Goal: Task Accomplishment & Management: Use online tool/utility

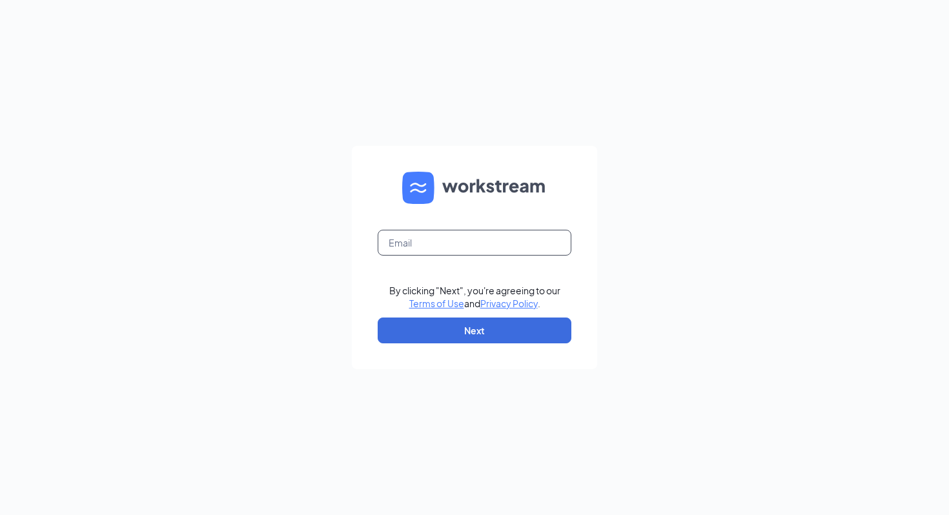
click at [414, 244] on input "text" at bounding box center [475, 243] width 194 height 26
type input "playabowlslahr@gmail.com"
click at [565, 323] on button "Next" at bounding box center [475, 331] width 194 height 26
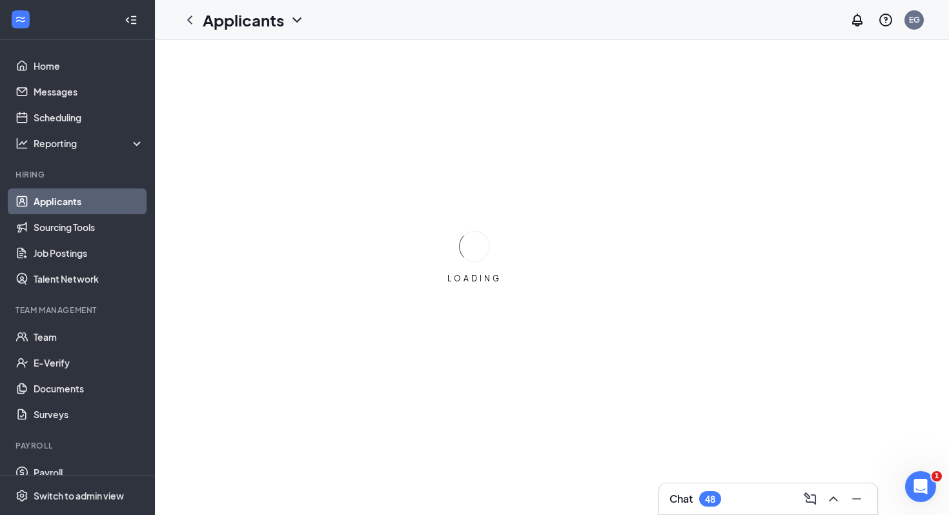
click at [702, 492] on div "48" at bounding box center [710, 498] width 22 height 15
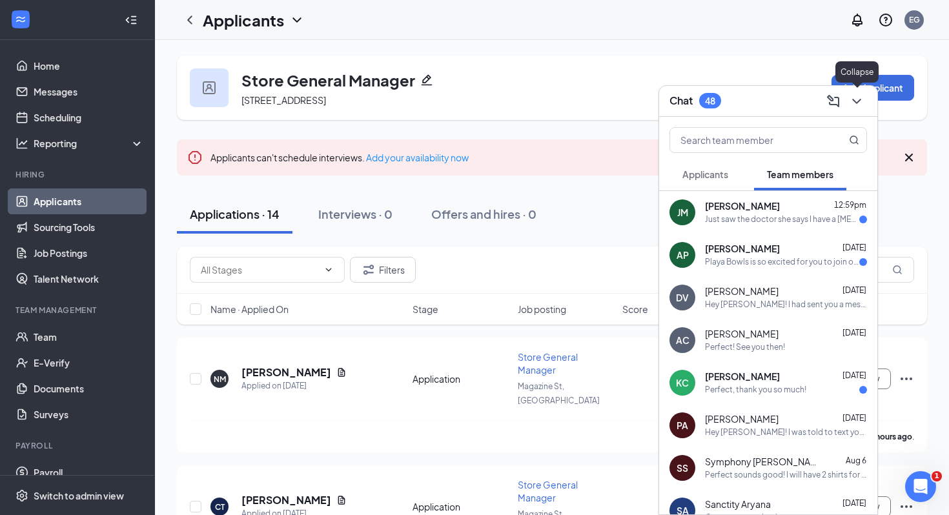
click at [855, 99] on icon "ChevronDown" at bounding box center [856, 101] width 15 height 15
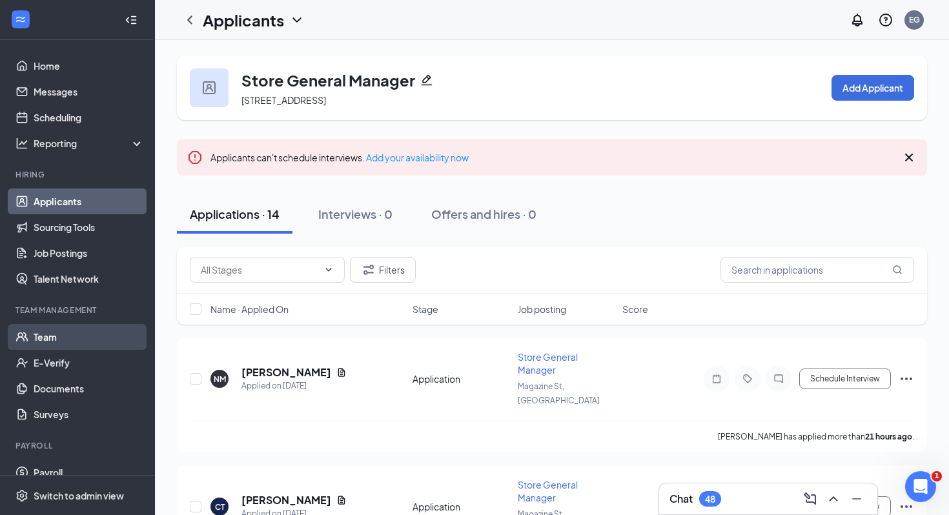
click at [77, 338] on link "Team" at bounding box center [89, 337] width 110 height 26
